Goal: Task Accomplishment & Management: Use online tool/utility

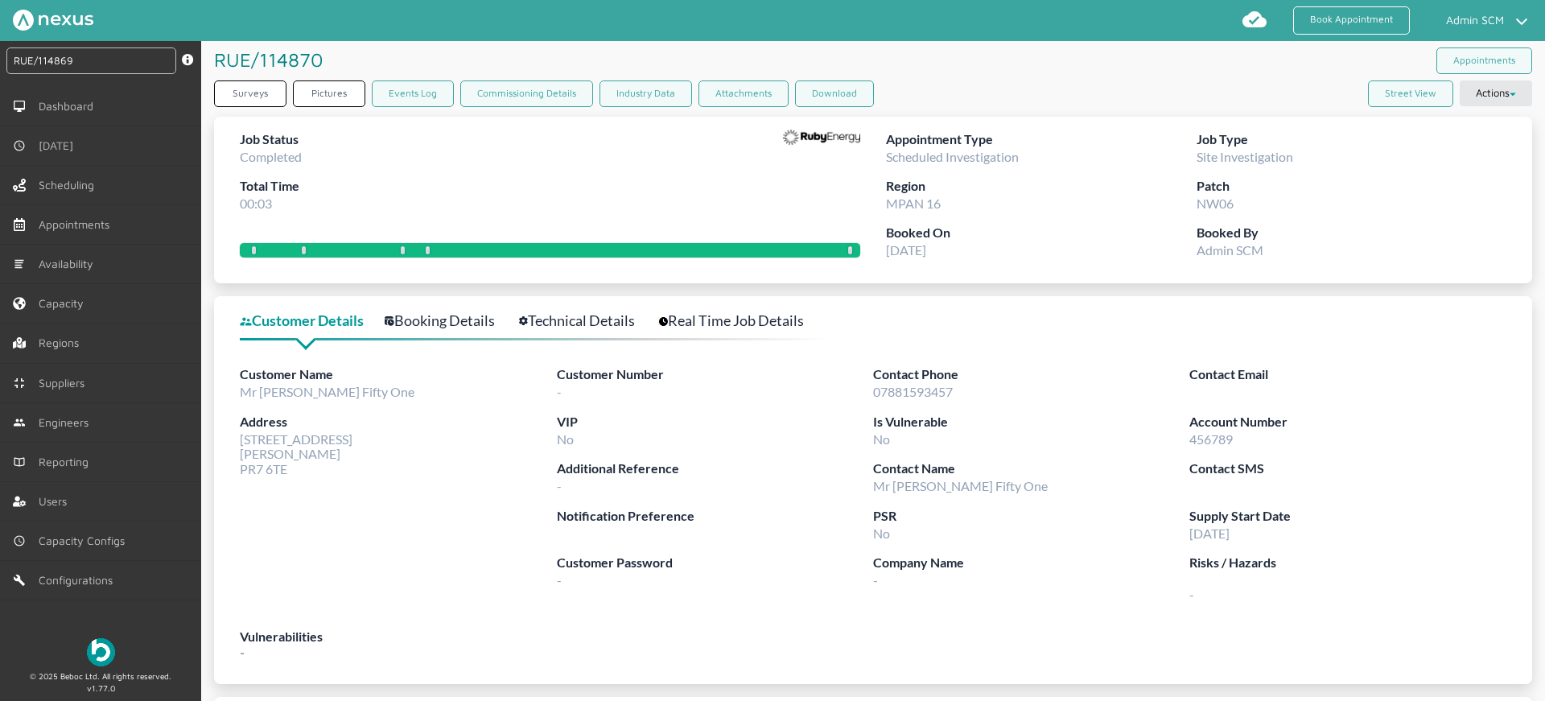
type input "RUE/114869"
drag, startPoint x: 322, startPoint y: 68, endPoint x: 212, endPoint y: 64, distance: 109.5
click at [212, 64] on article "RUE/114869 ️️️ Appointments Surveys Pictures Events Log Commissioning Details I…" at bounding box center [873, 434] width 1344 height 787
copy h1 "RUE/114869"
drag, startPoint x: 211, startPoint y: 461, endPoint x: 206, endPoint y: 446, distance: 16.0
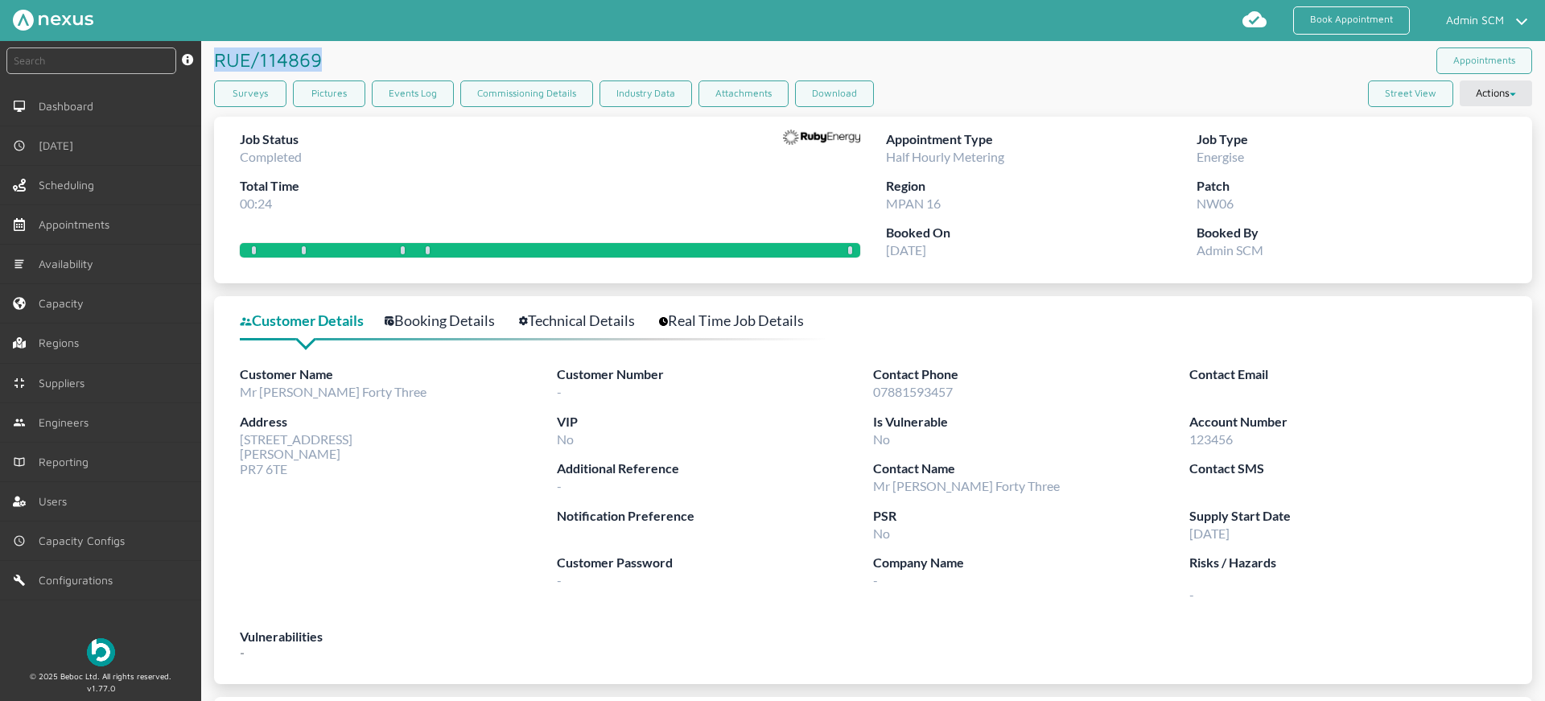
click at [206, 446] on article "RUE/114869 ️️️ Appointments Surveys Pictures Events Log Commissioning Details I…" at bounding box center [873, 434] width 1344 height 787
copy span "[STREET_ADDRESS]"
click at [459, 315] on link "Booking Details" at bounding box center [449, 320] width 128 height 23
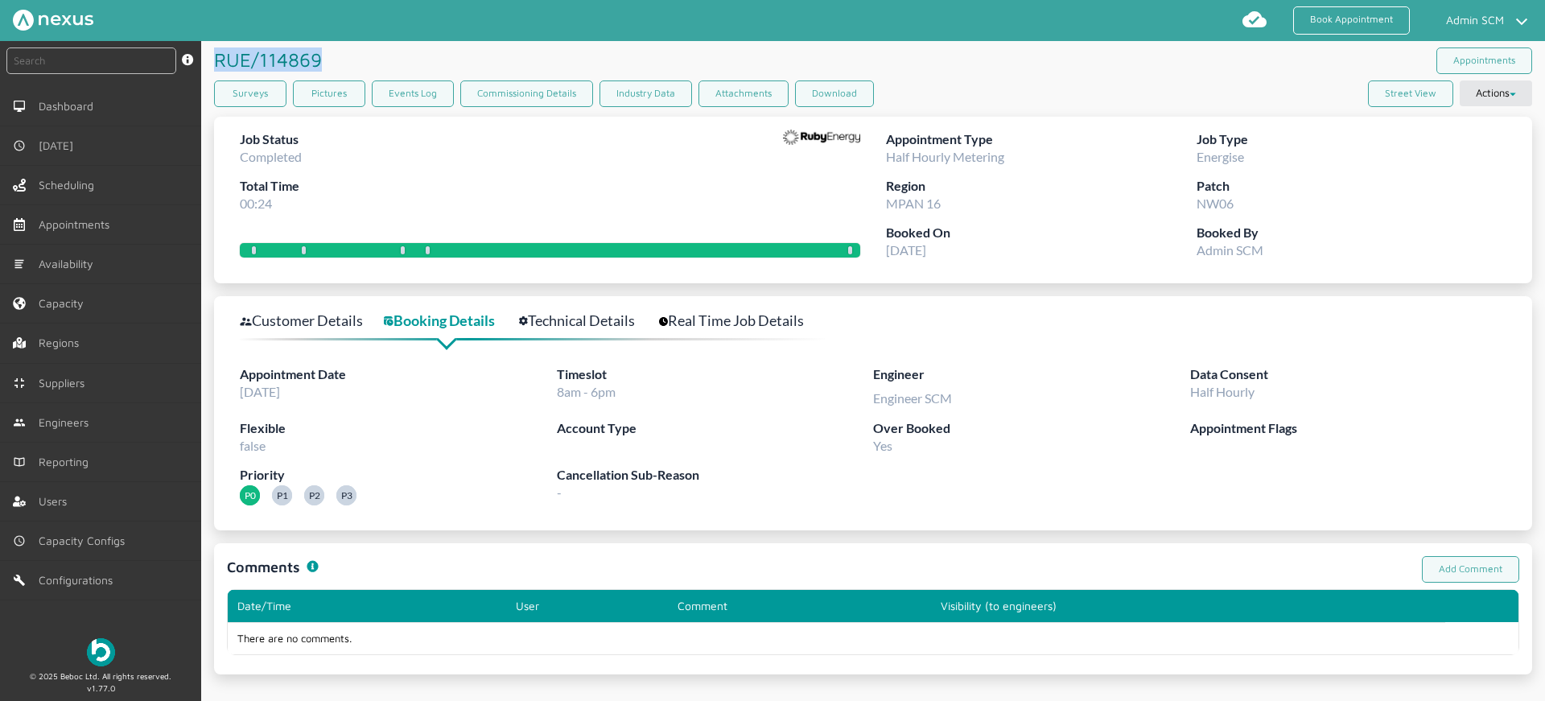
click at [542, 320] on link "Technical Details" at bounding box center [586, 320] width 134 height 23
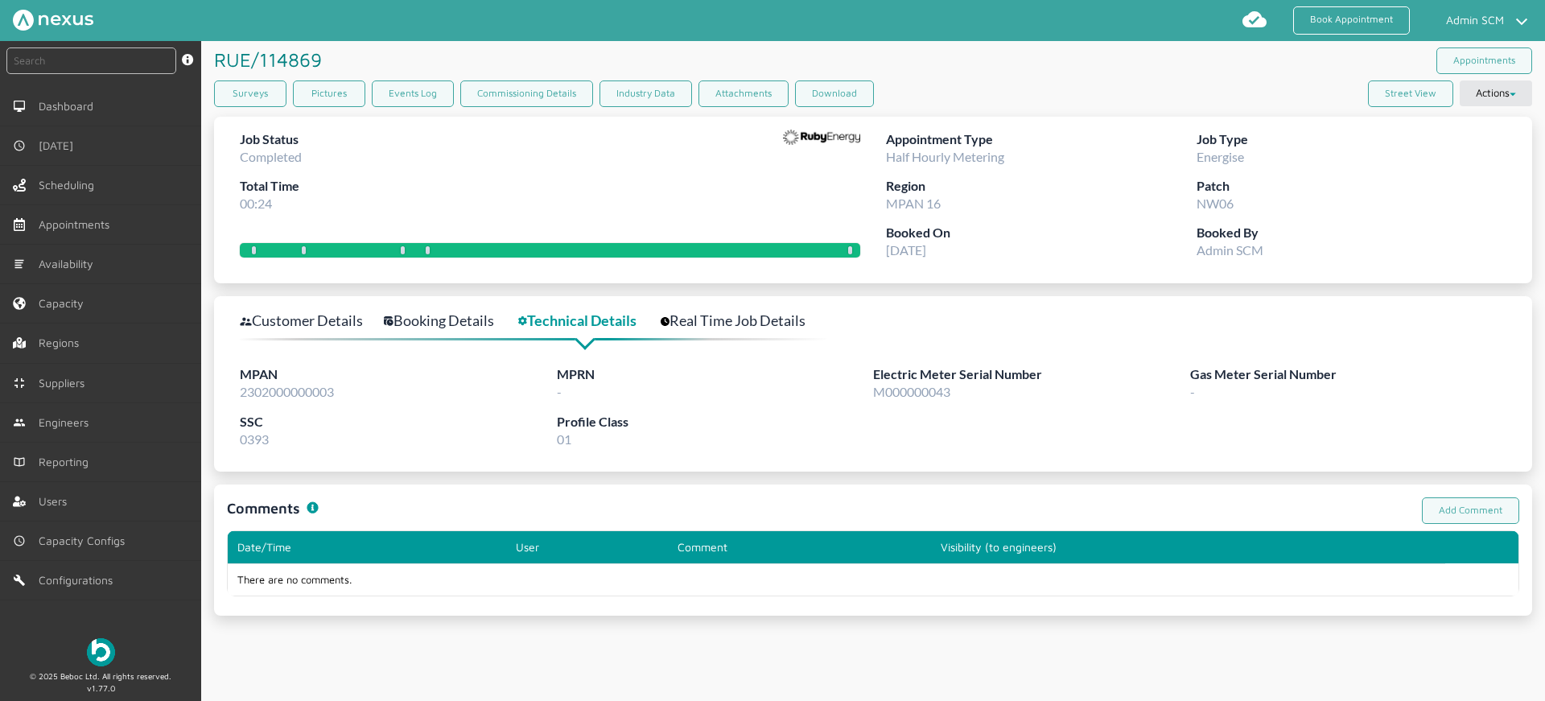
click at [293, 390] on span "2302000000003" at bounding box center [287, 391] width 94 height 15
copy span "2302000000003"
click at [249, 79] on div "RUE/114869 ️️️" at bounding box center [543, 60] width 659 height 39
click at [257, 90] on link "Surveys" at bounding box center [250, 93] width 72 height 27
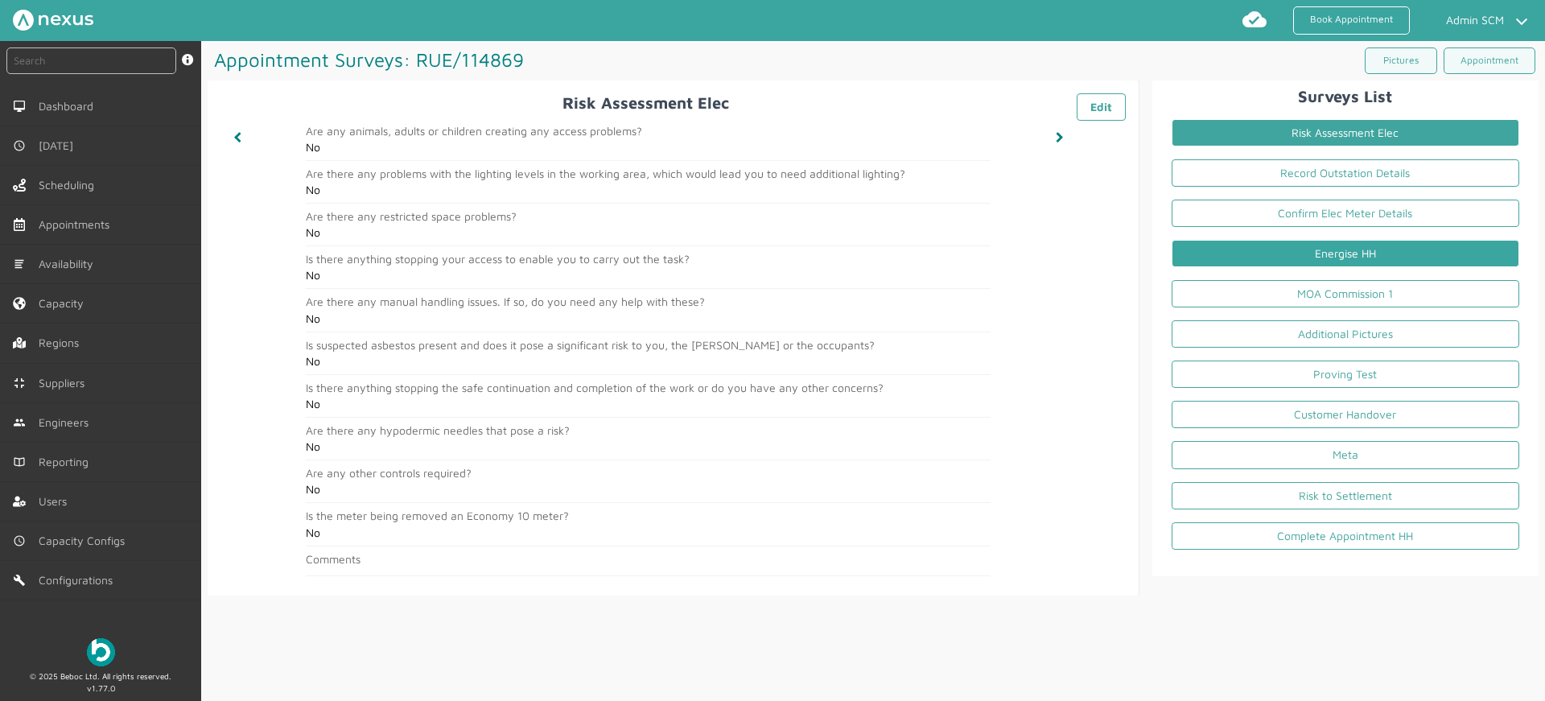
click at [1382, 262] on link "Energise HH" at bounding box center [1346, 253] width 348 height 27
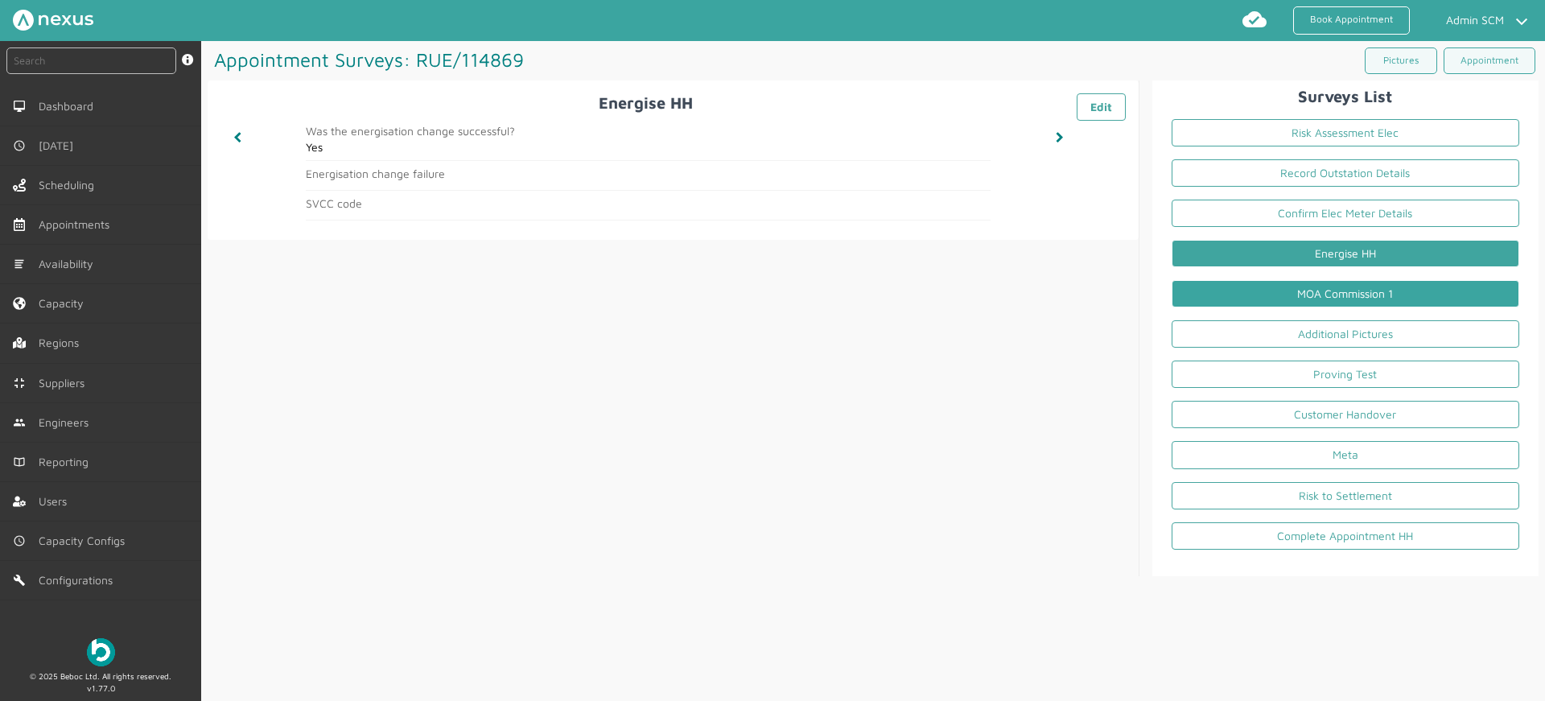
click at [1429, 290] on link "MOA Commission 1" at bounding box center [1346, 293] width 348 height 27
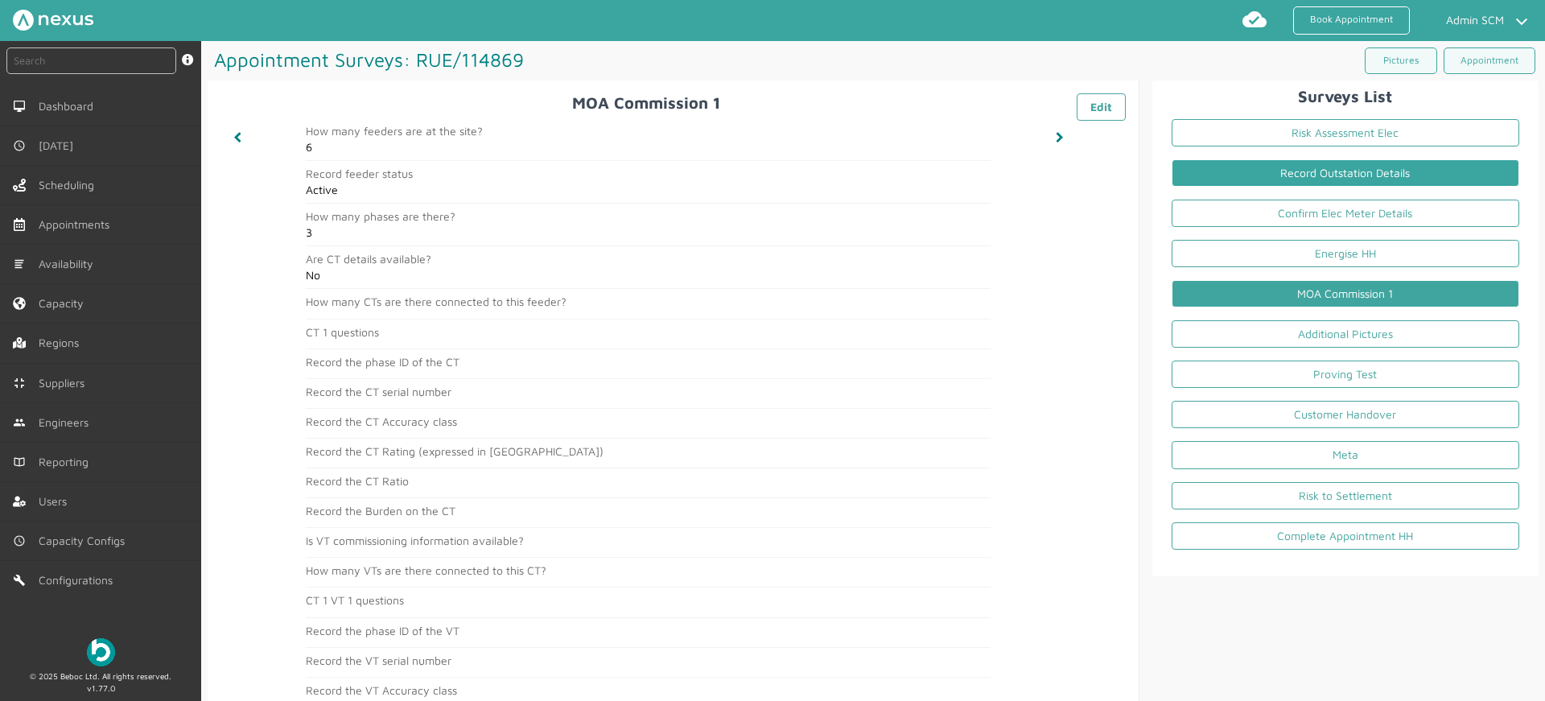
click at [1379, 169] on link "Record Outstation Details" at bounding box center [1346, 172] width 348 height 27
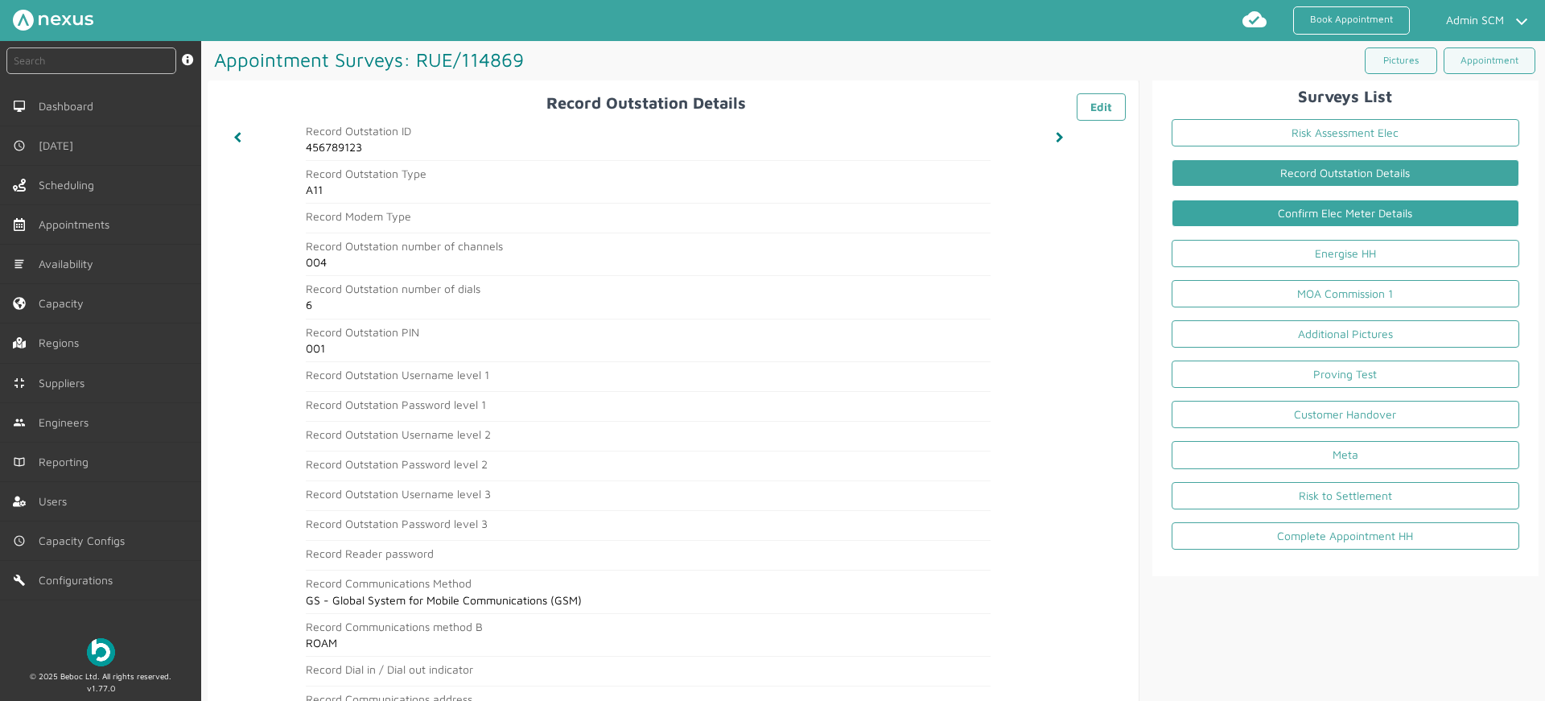
click at [1378, 205] on link "Confirm Elec Meter Details" at bounding box center [1346, 213] width 348 height 27
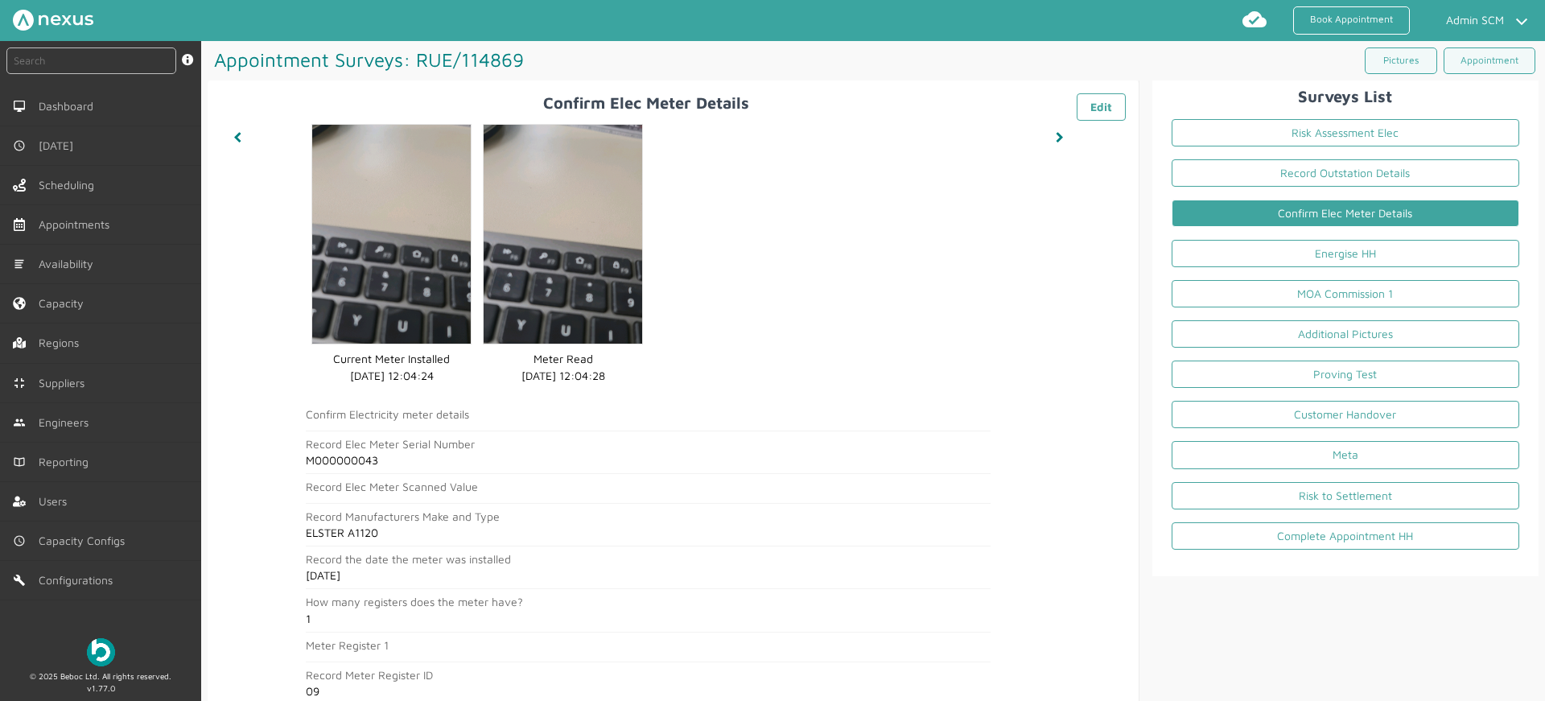
click at [334, 458] on h2 "M000000043" at bounding box center [648, 460] width 685 height 13
copy h2 "M000000043"
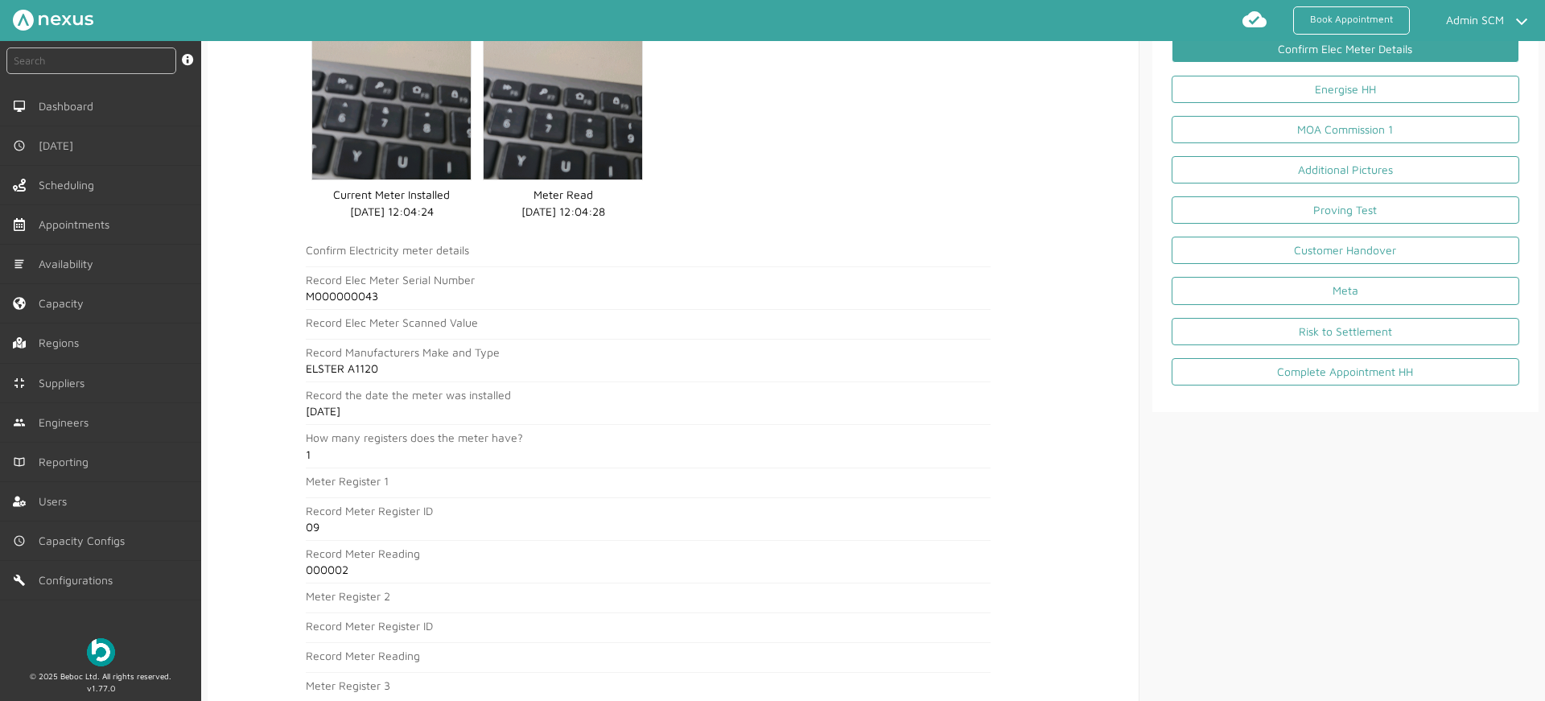
scroll to position [258, 0]
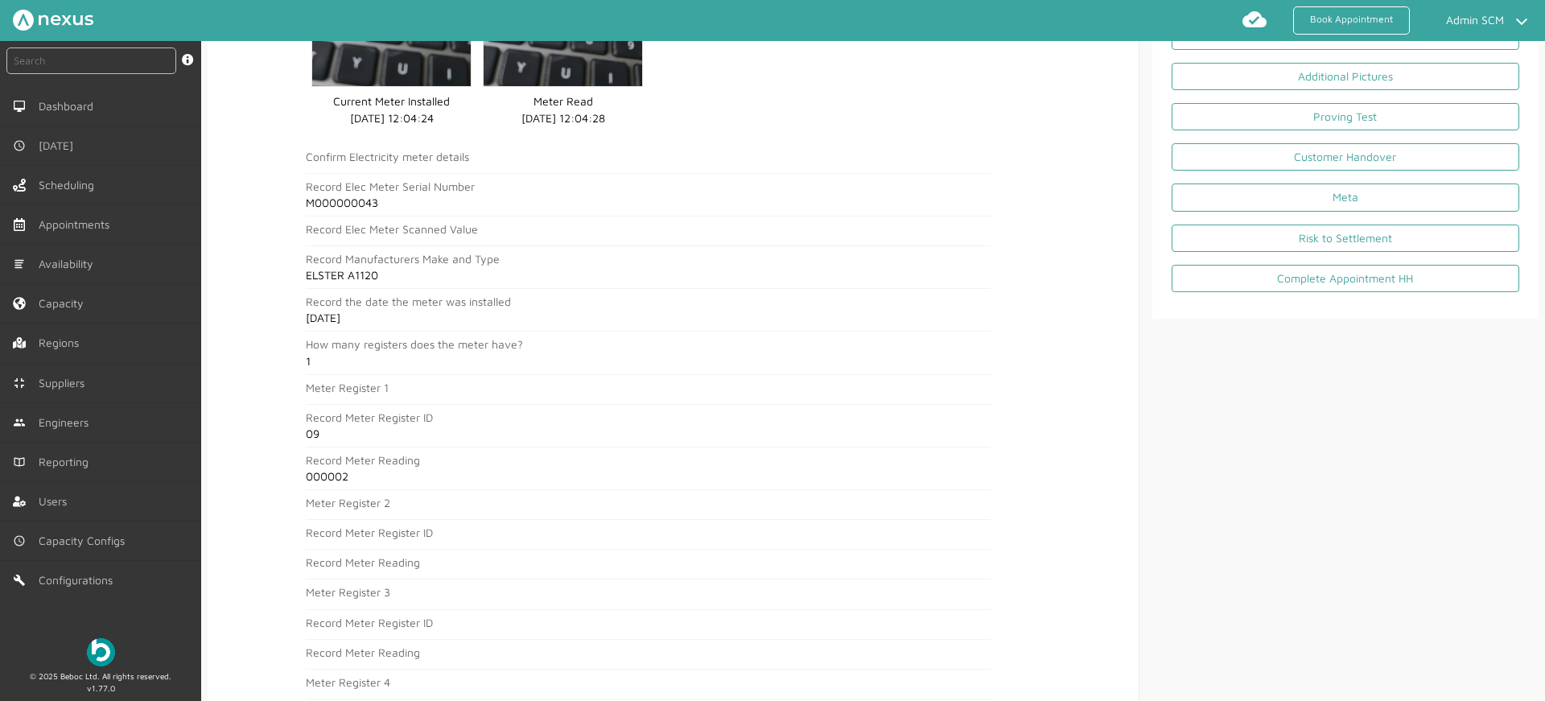
click at [323, 482] on h2 "000002" at bounding box center [648, 476] width 685 height 13
copy h2 "000002"
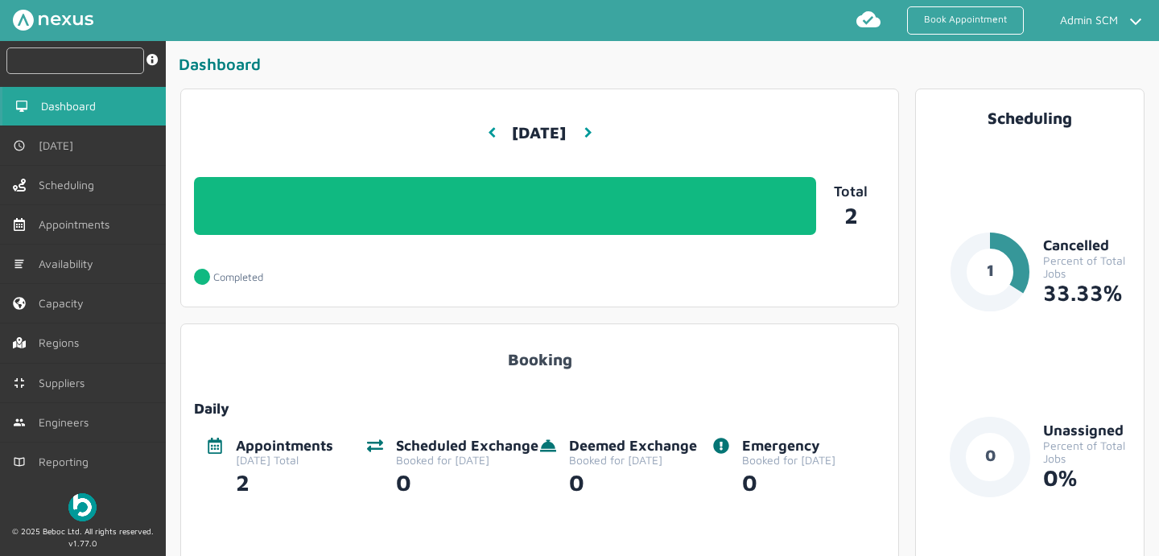
click at [67, 68] on input "text" at bounding box center [75, 60] width 138 height 27
paste input "RUE/114865"
type input "RUE/114865"
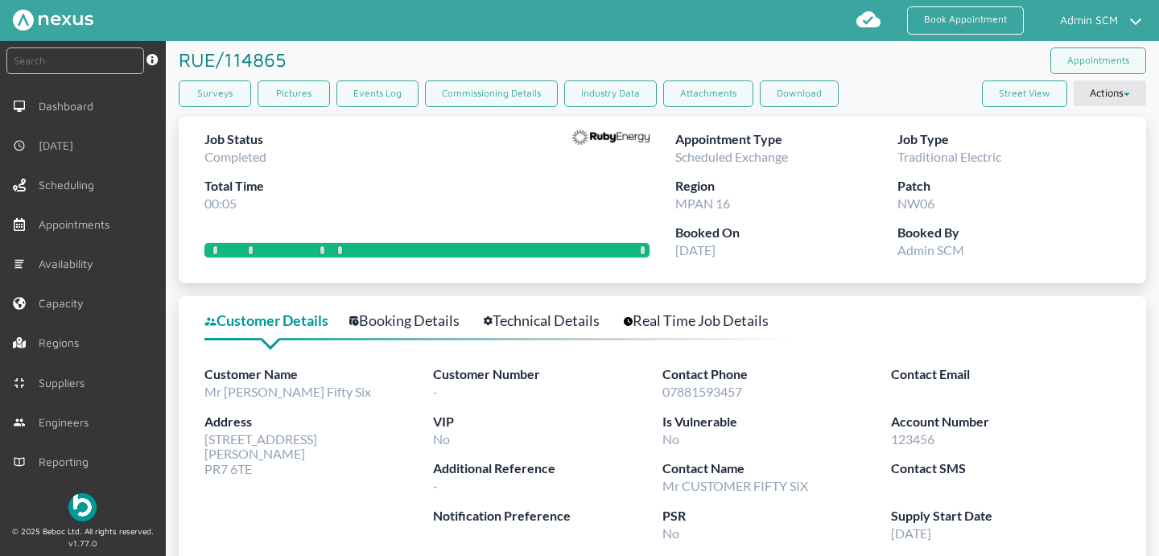
click at [386, 331] on link "Booking Details" at bounding box center [413, 320] width 128 height 23
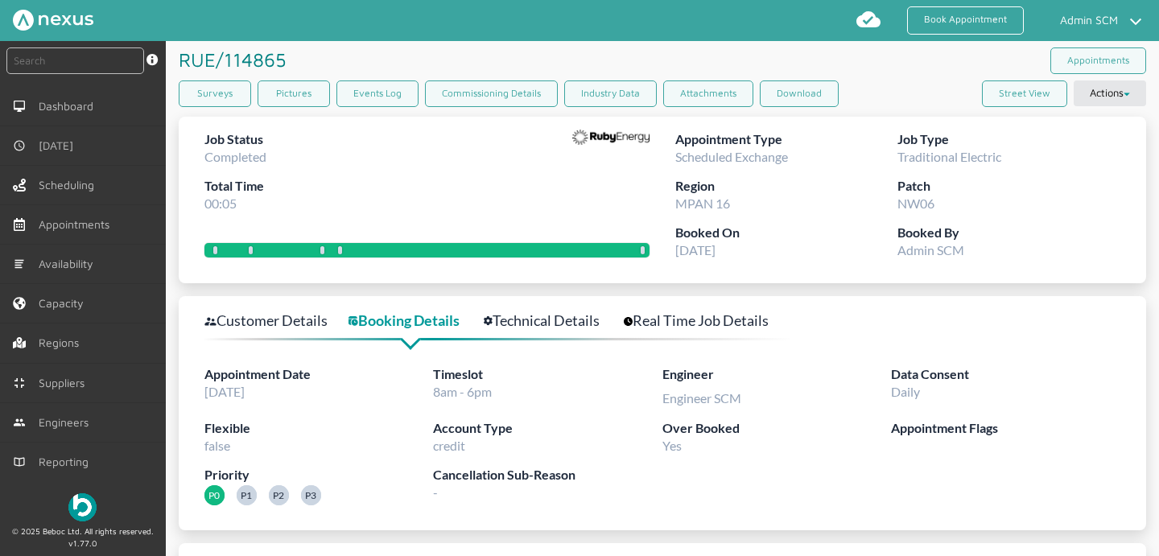
click at [281, 322] on link "Customer Details" at bounding box center [274, 320] width 141 height 23
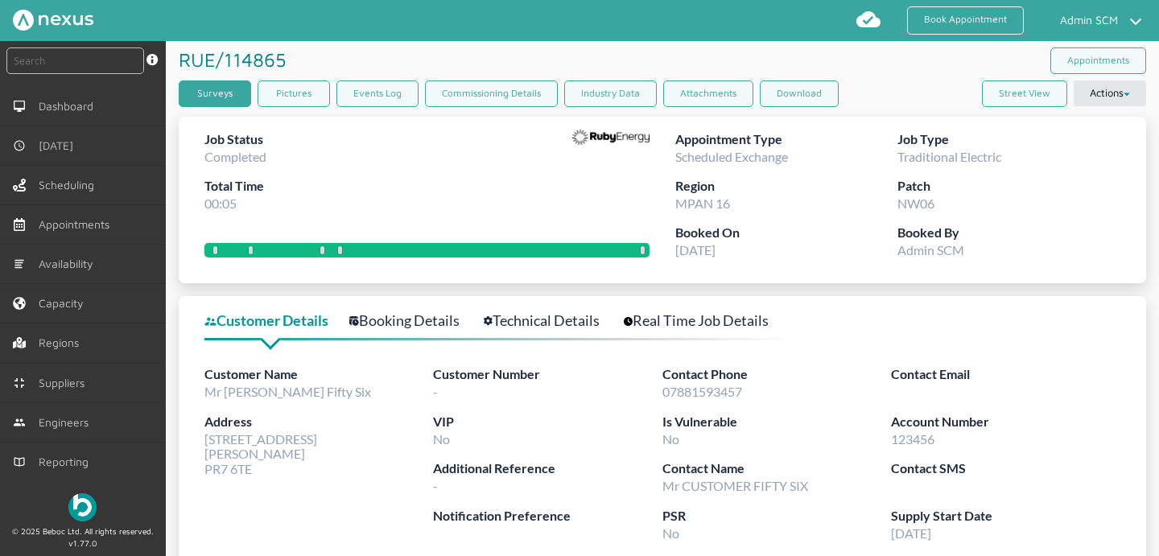
click at [229, 86] on link "Surveys" at bounding box center [215, 93] width 72 height 27
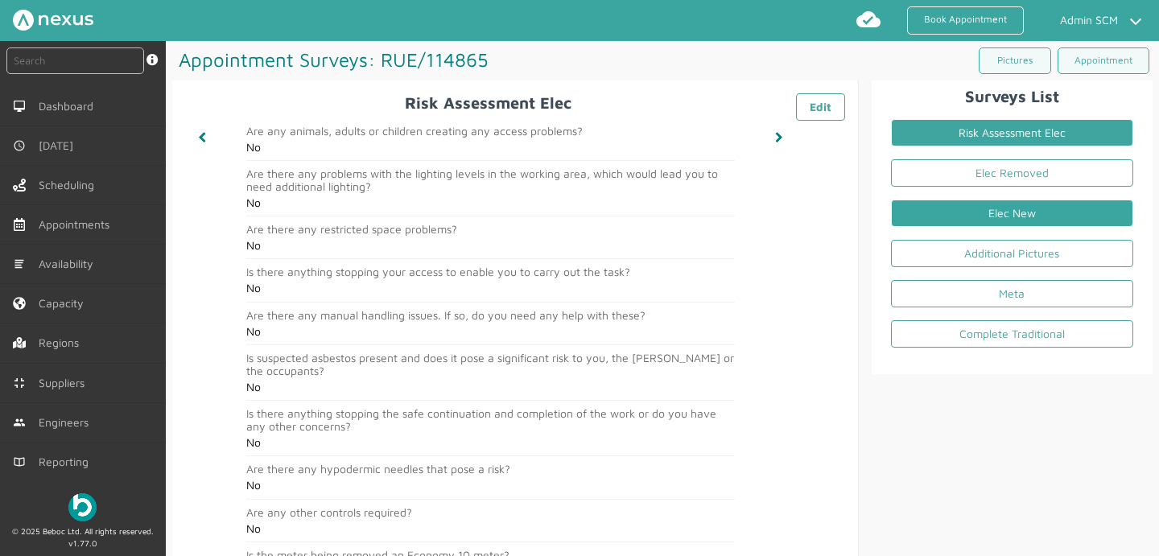
click at [996, 213] on link "Elec New" at bounding box center [1012, 213] width 242 height 27
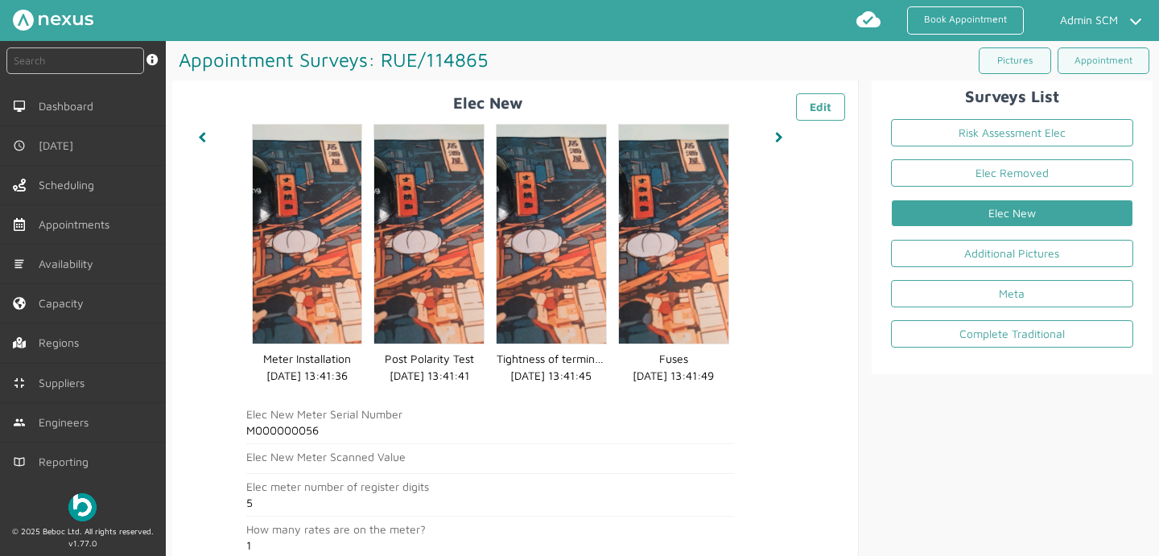
click at [300, 427] on h2 "M000000056" at bounding box center [490, 430] width 489 height 13
